Goal: Communication & Community: Answer question/provide support

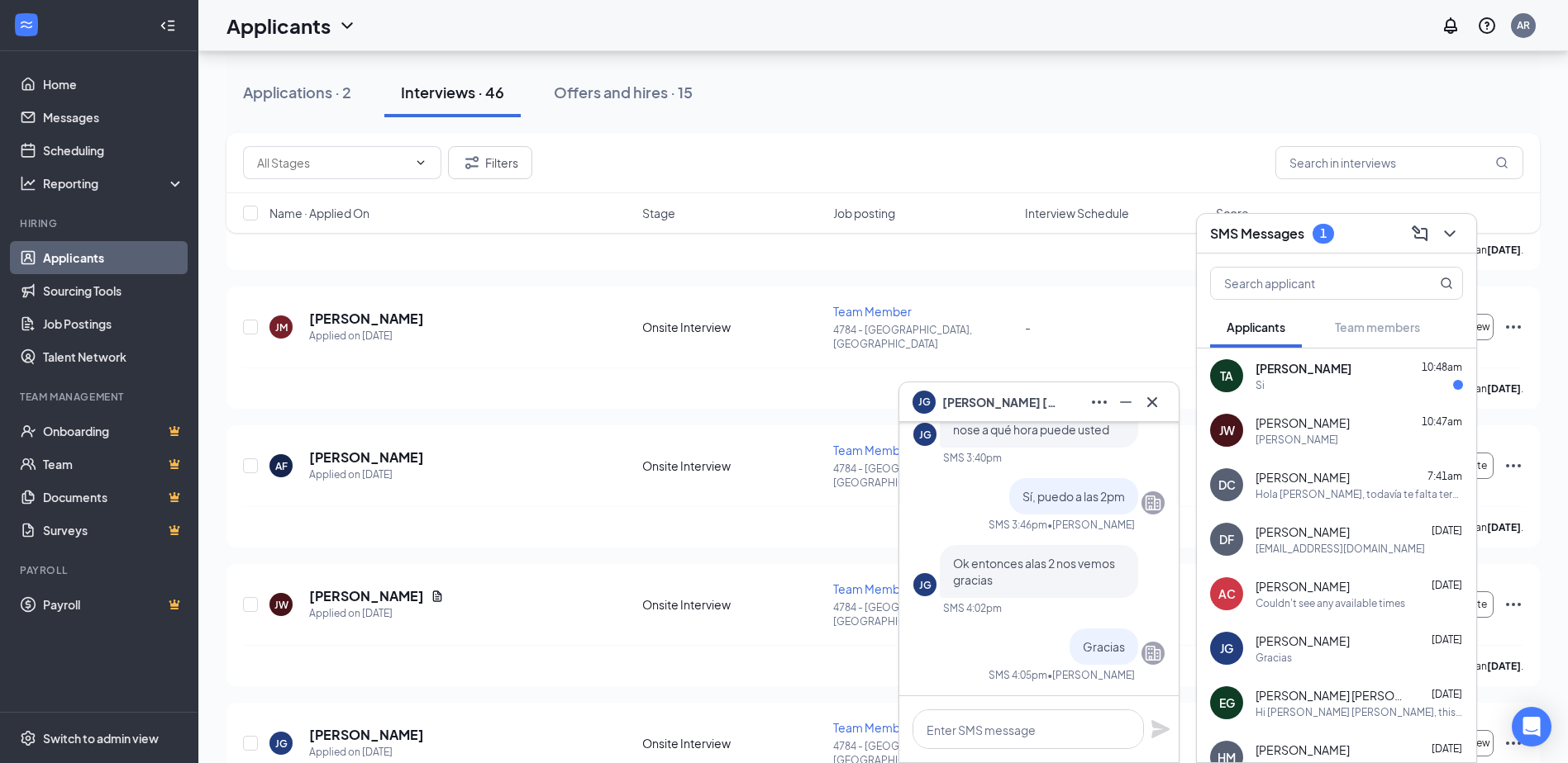
scroll to position [1, 0]
click at [85, 118] on link "Messages" at bounding box center [113, 117] width 142 height 33
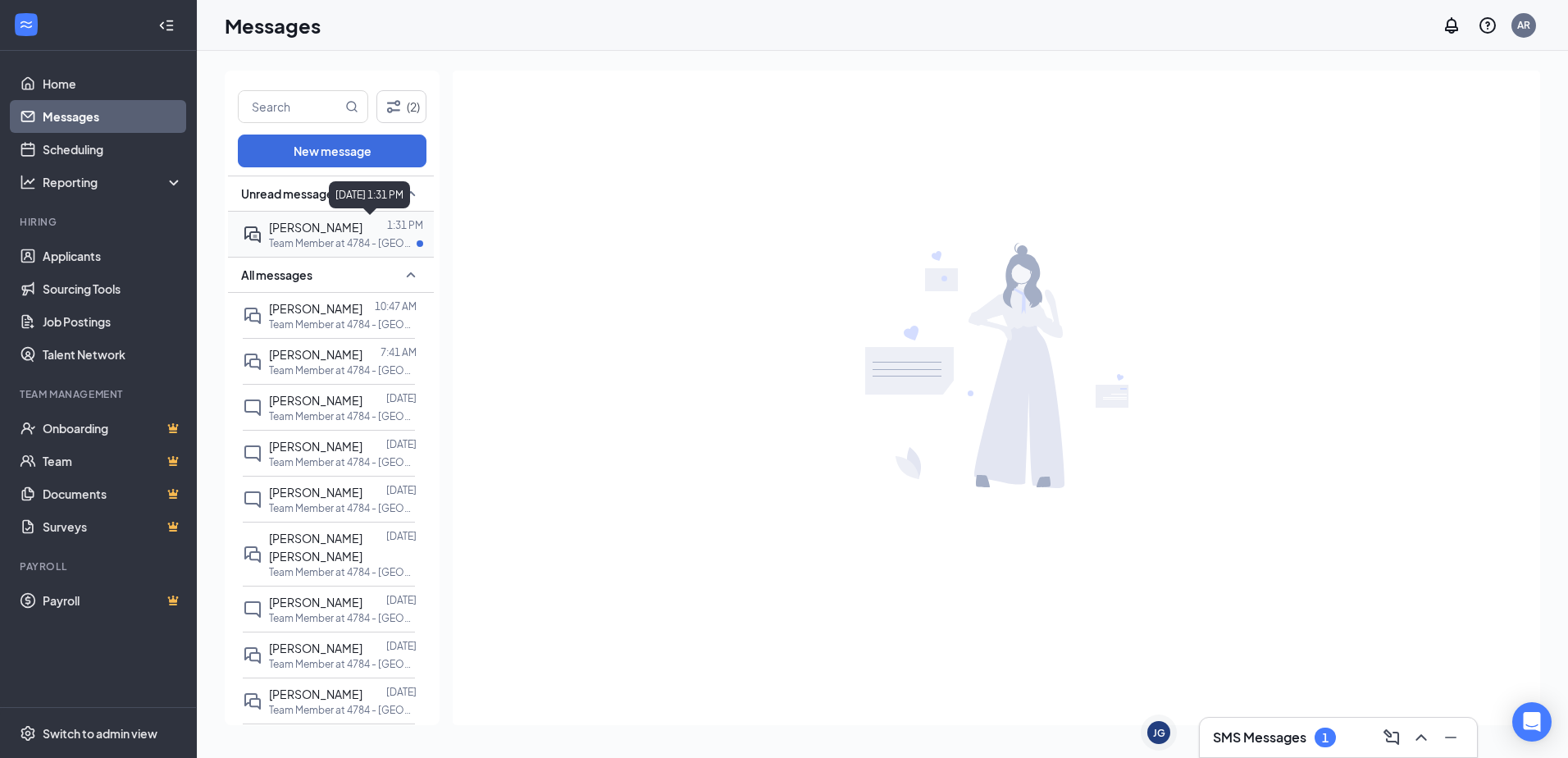
click at [361, 246] on p "Team Member at 4784 - [GEOGRAPHIC_DATA], [GEOGRAPHIC_DATA]" at bounding box center [343, 242] width 148 height 14
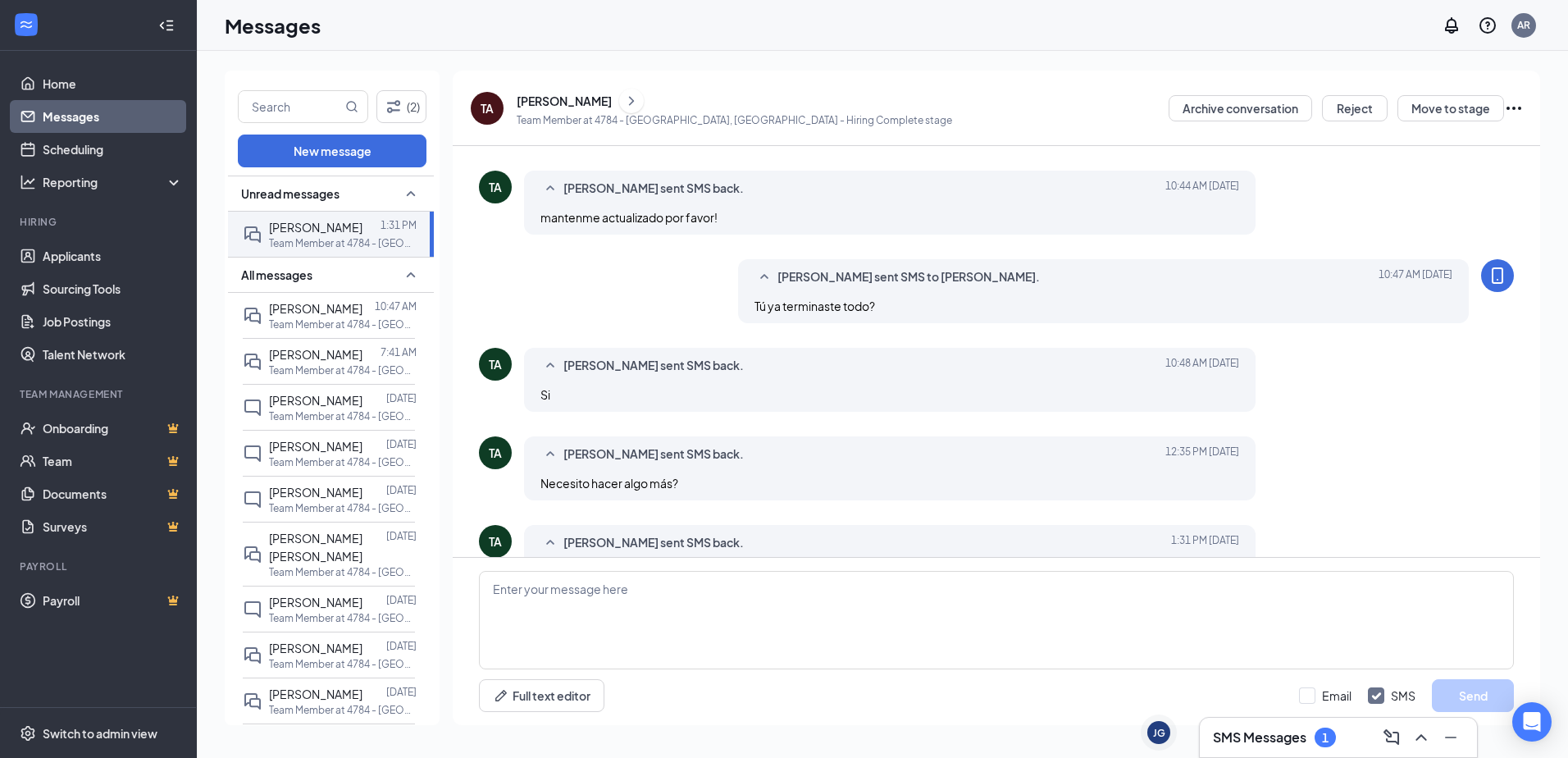
scroll to position [527, 0]
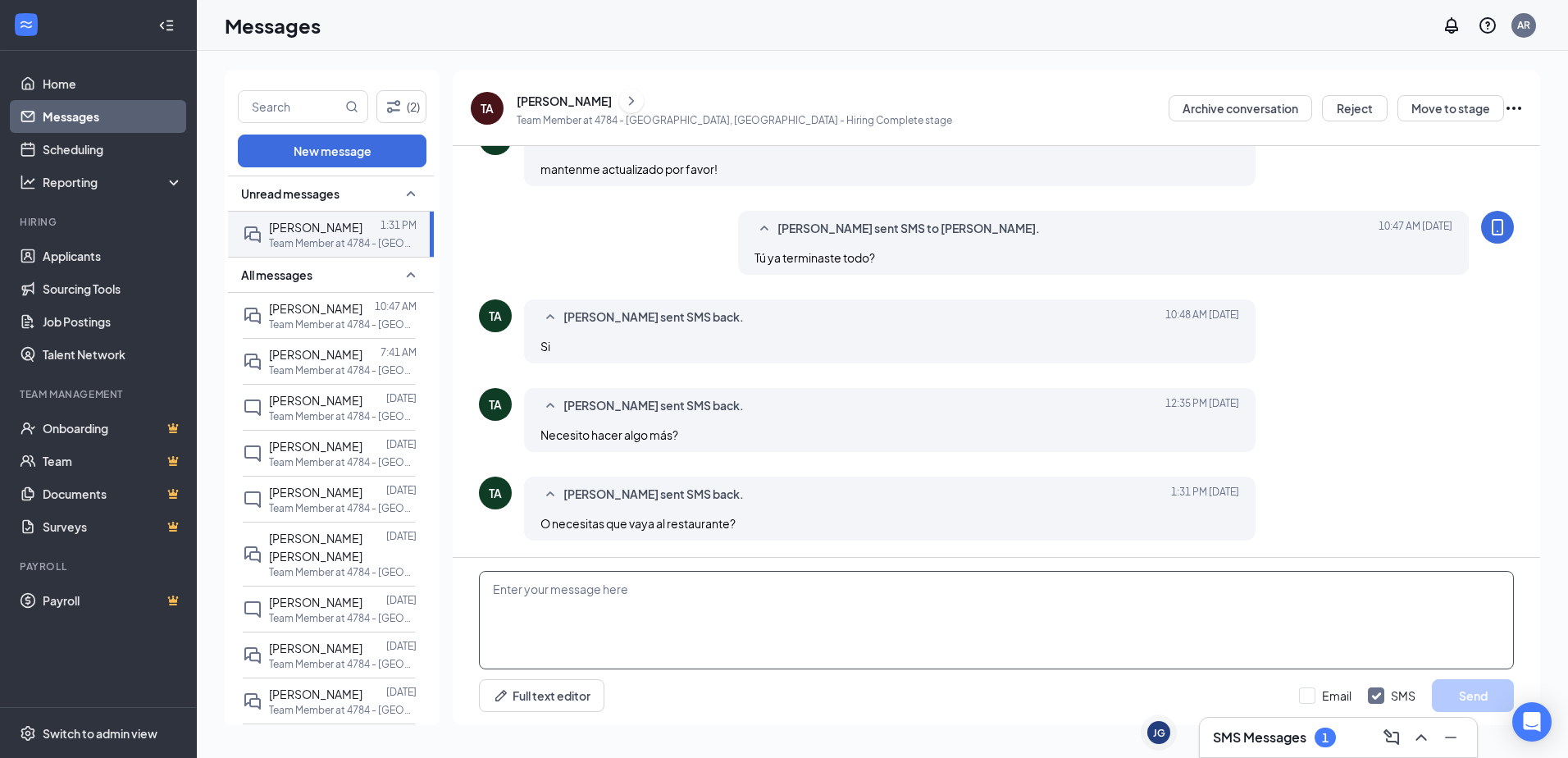
click at [699, 592] on textarea at bounding box center [996, 620] width 1035 height 98
type textarea "I"
type textarea "Creo que te faltan algunos formularios por llenar, me sigue apareciendo lo mismo"
click at [1439, 703] on button "Send" at bounding box center [1473, 696] width 82 height 33
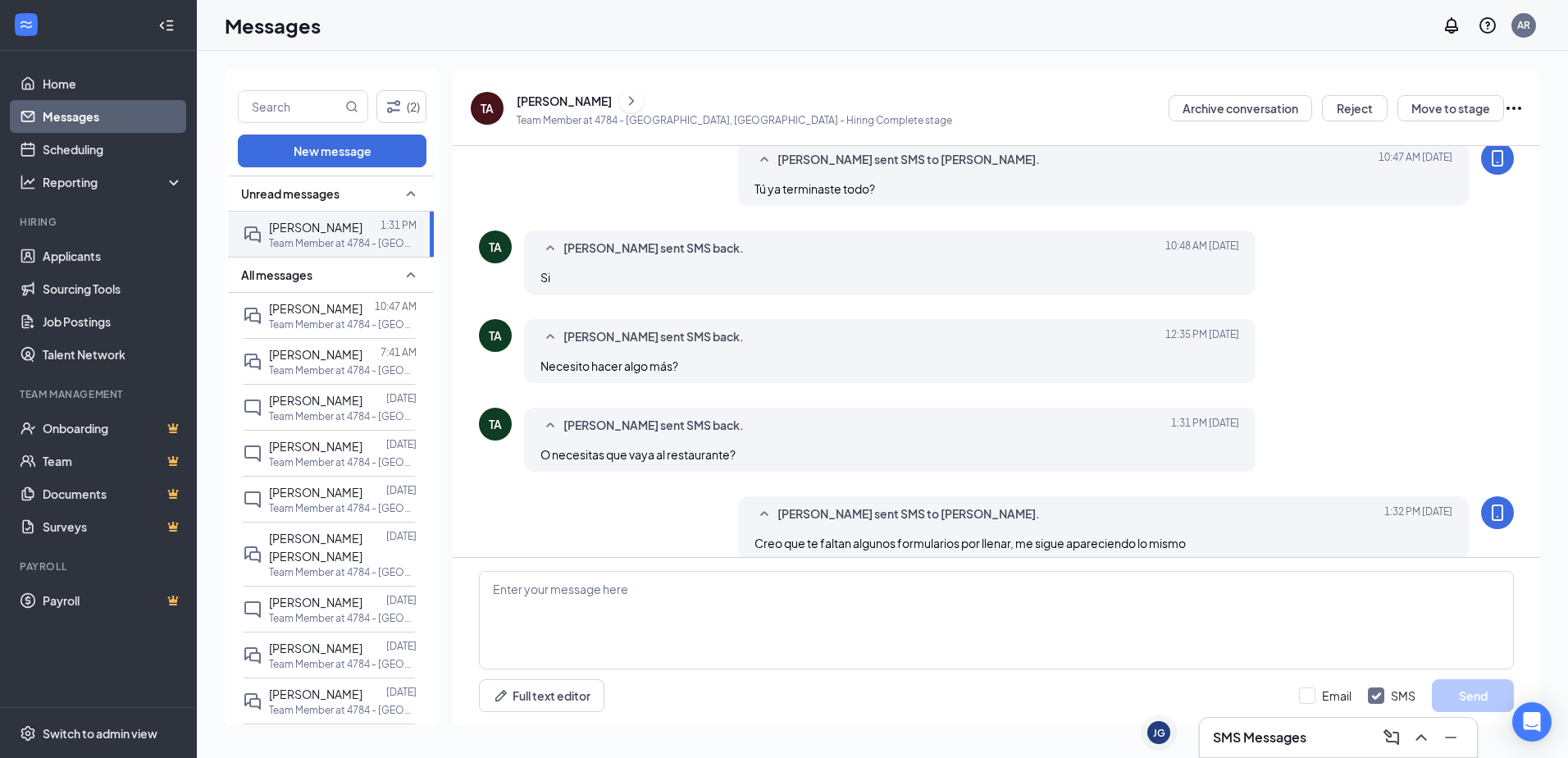
scroll to position [616, 0]
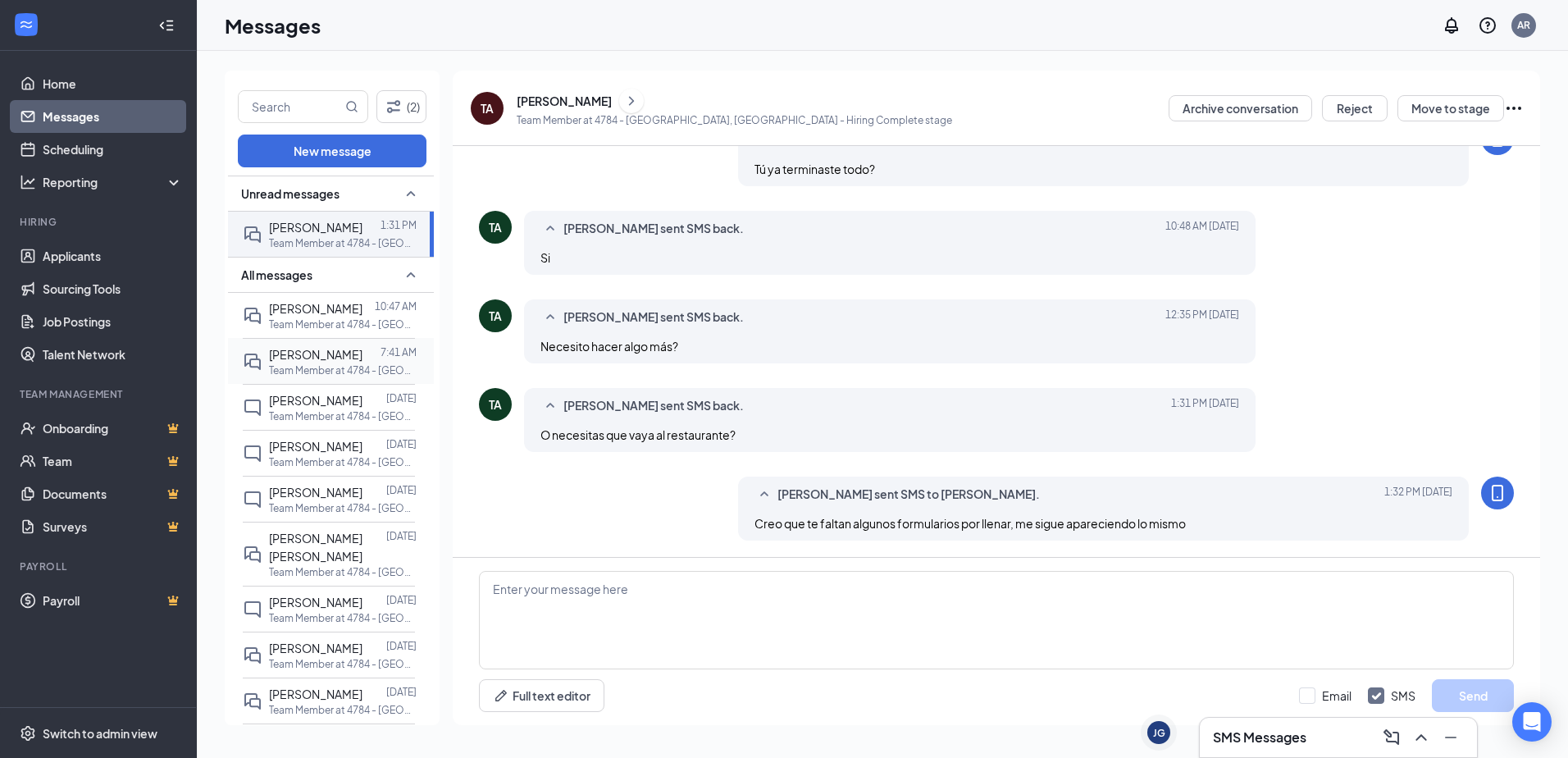
click at [363, 359] on div at bounding box center [372, 355] width 18 height 18
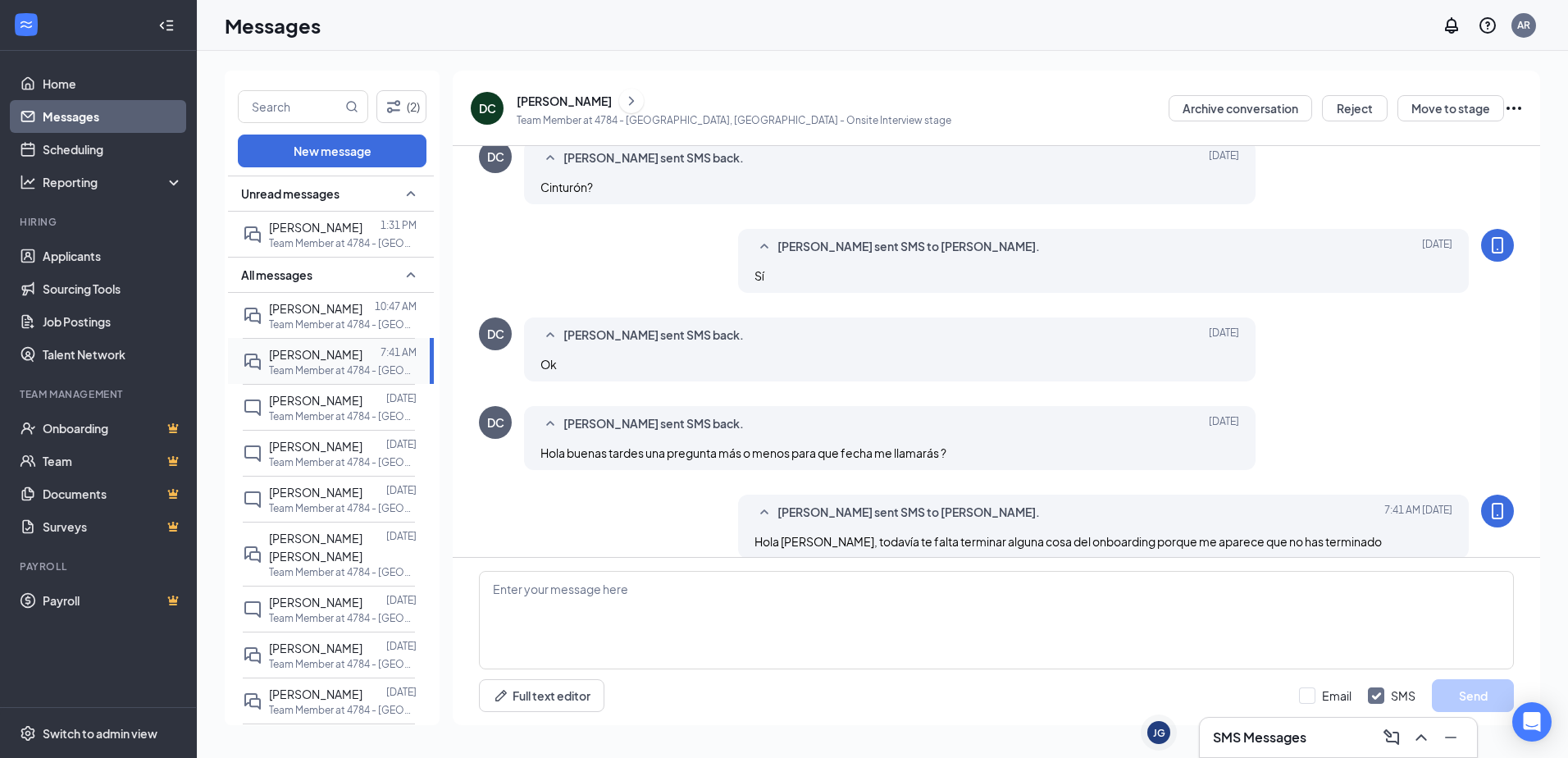
scroll to position [657, 0]
